Goal: Find specific page/section: Find specific page/section

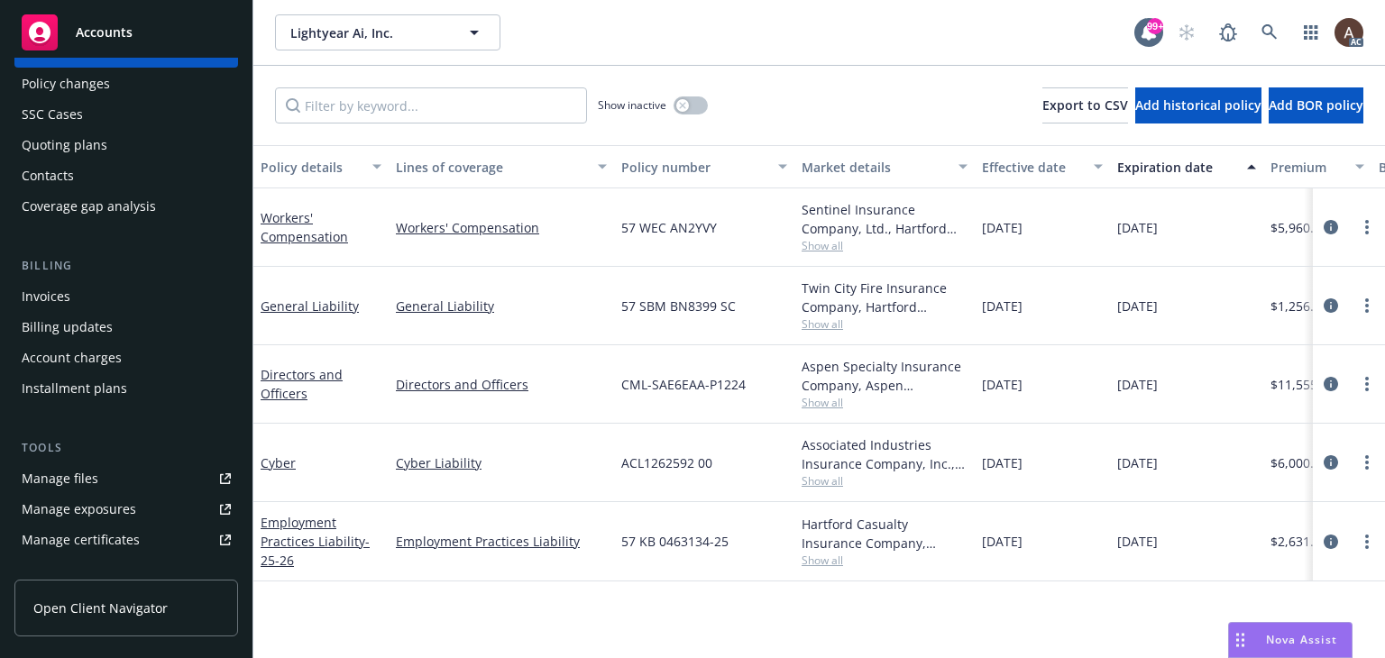
scroll to position [180, 0]
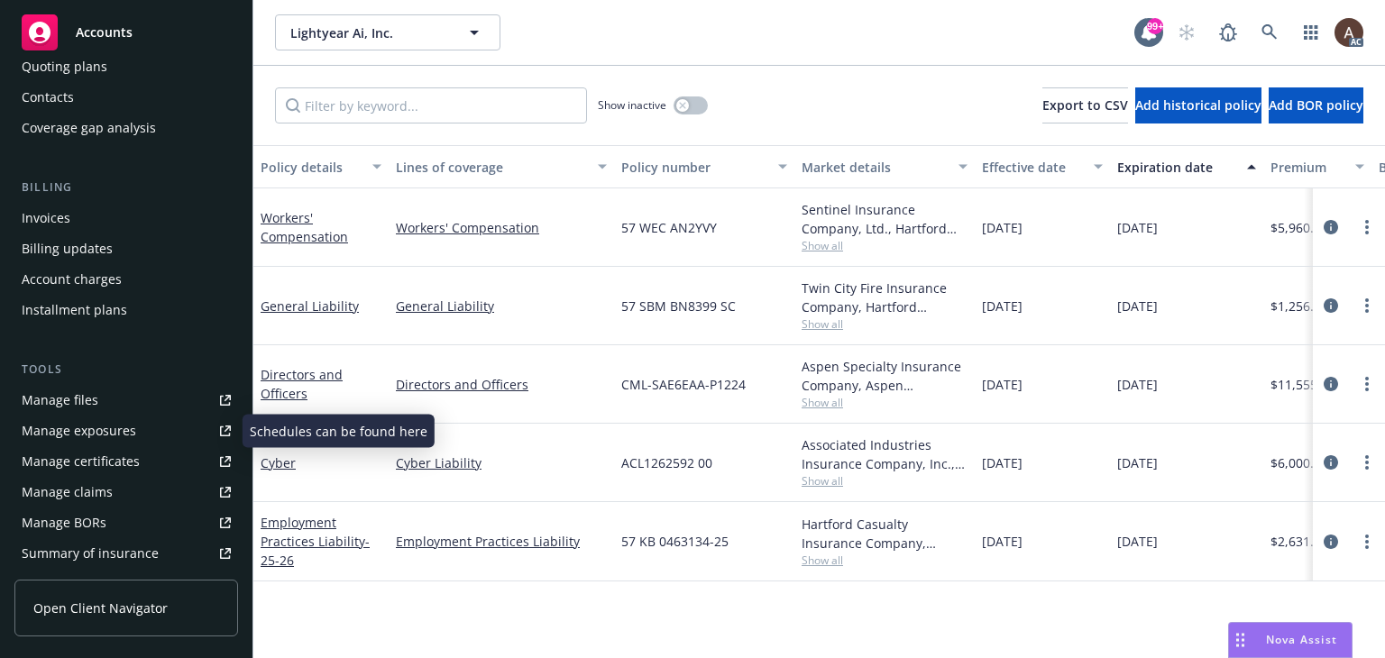
click at [133, 423] on div "Manage exposures" at bounding box center [79, 431] width 114 height 29
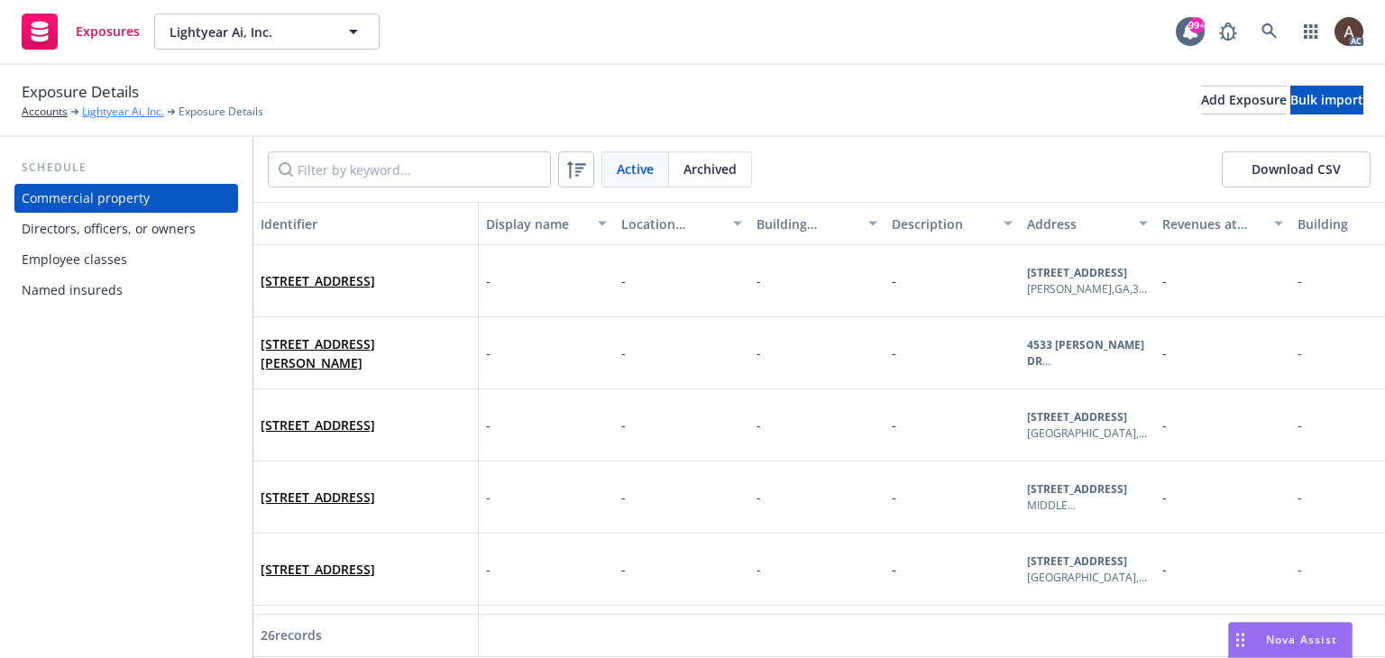
click at [131, 111] on link "Lightyear Ai, Inc." at bounding box center [123, 112] width 82 height 16
